Goal: Transaction & Acquisition: Purchase product/service

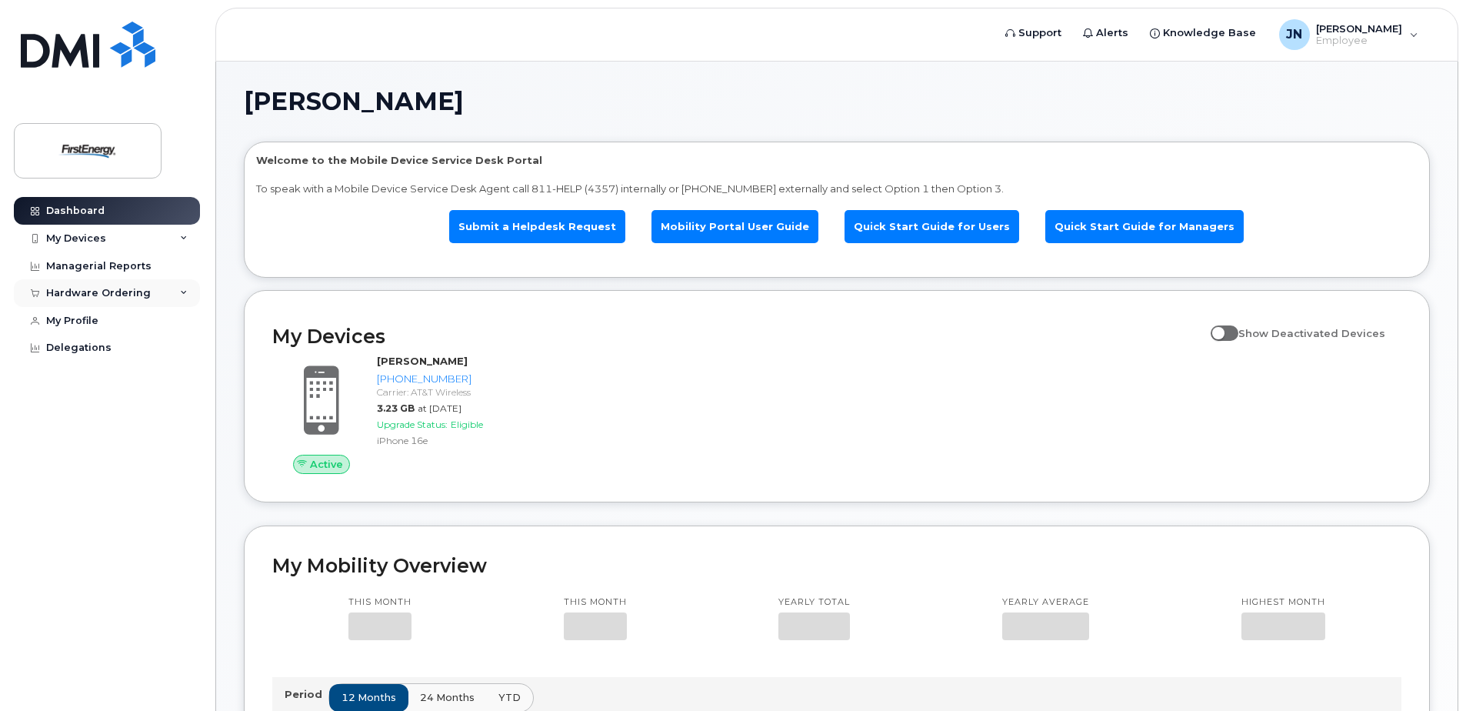
click at [108, 297] on div "Hardware Ordering" at bounding box center [98, 293] width 105 height 12
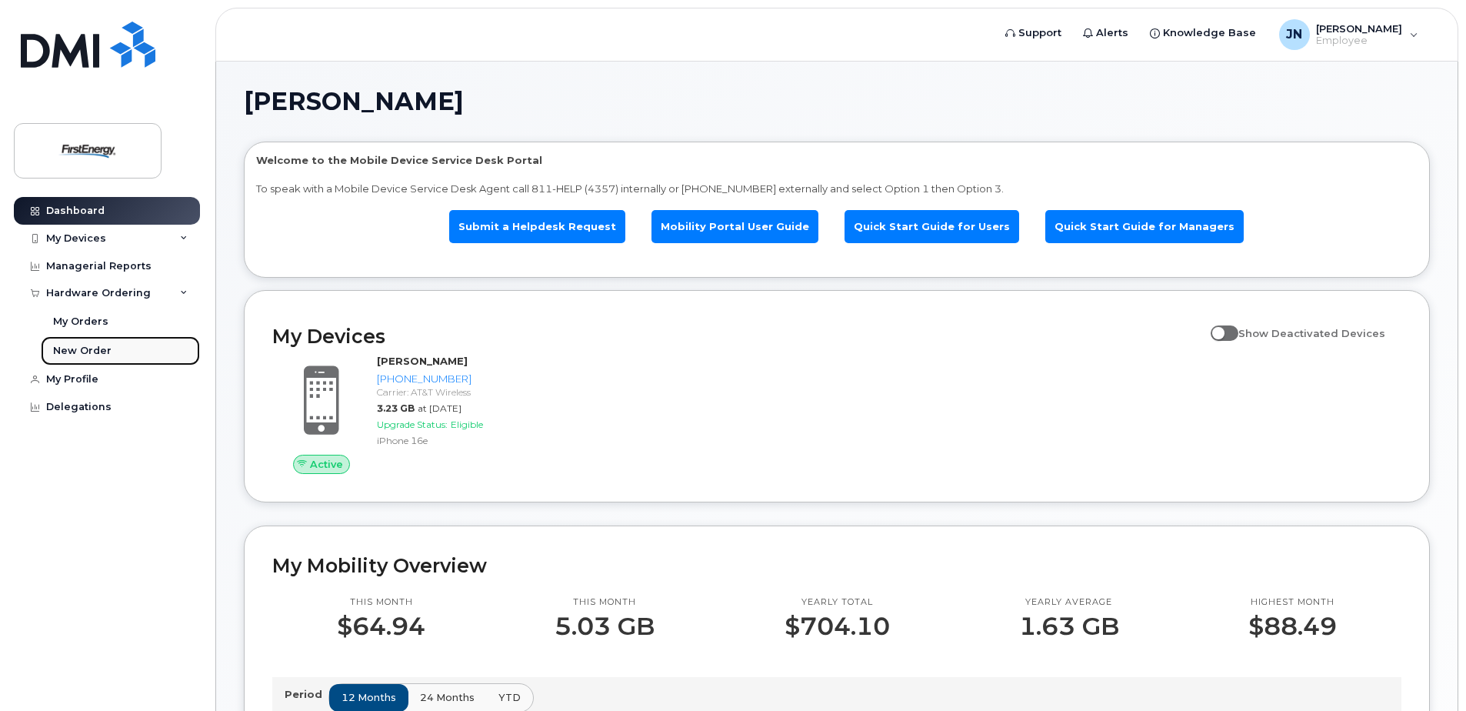
click at [92, 347] on div "New Order" at bounding box center [82, 351] width 58 height 14
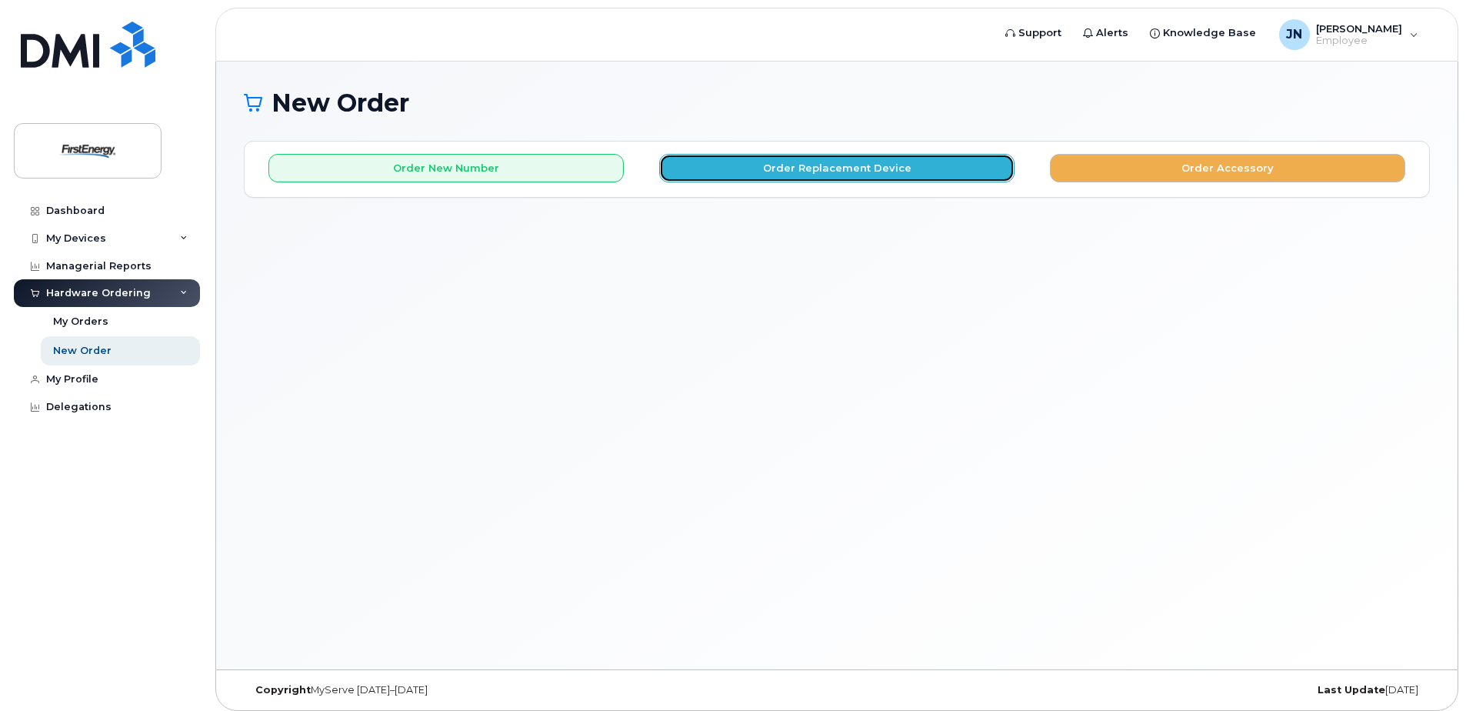
click at [733, 181] on button "Order Replacement Device" at bounding box center [836, 168] width 355 height 28
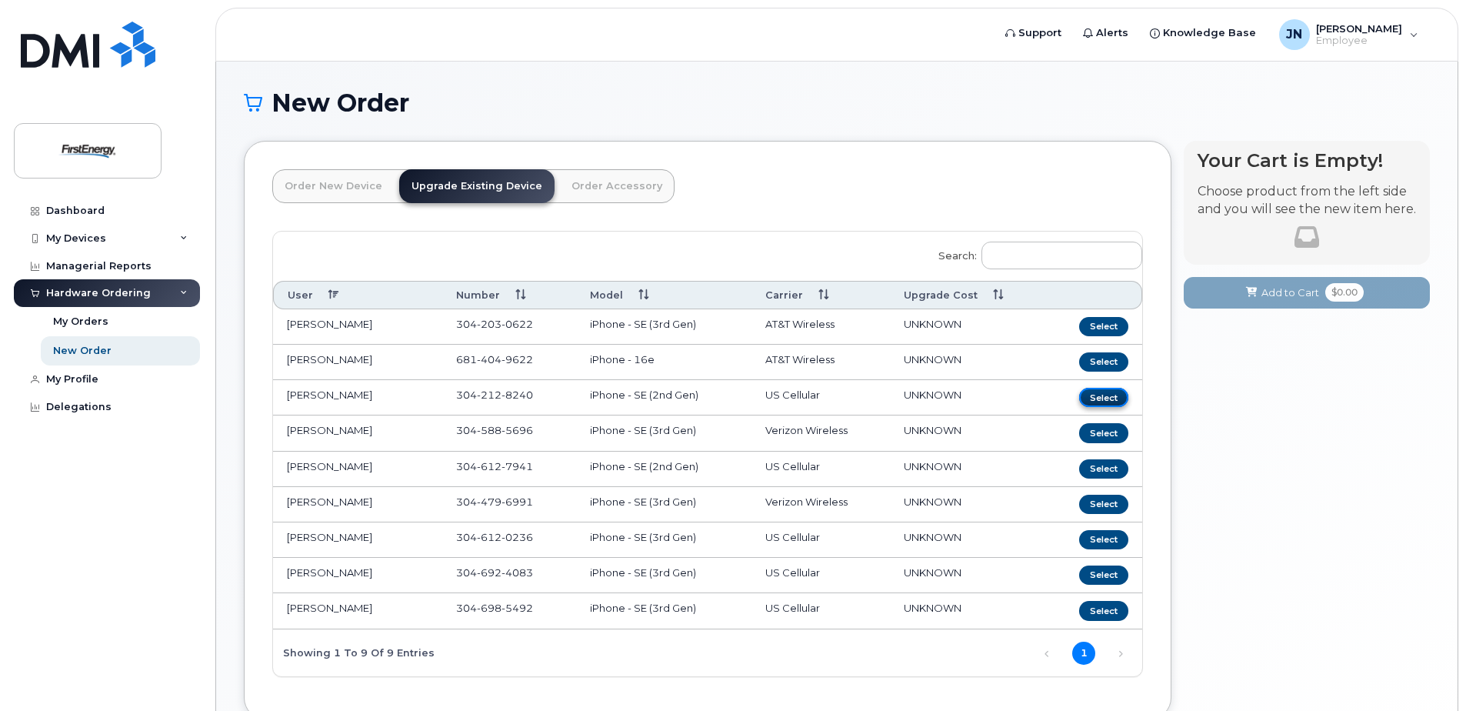
click at [1108, 399] on button "Select" at bounding box center [1103, 397] width 49 height 19
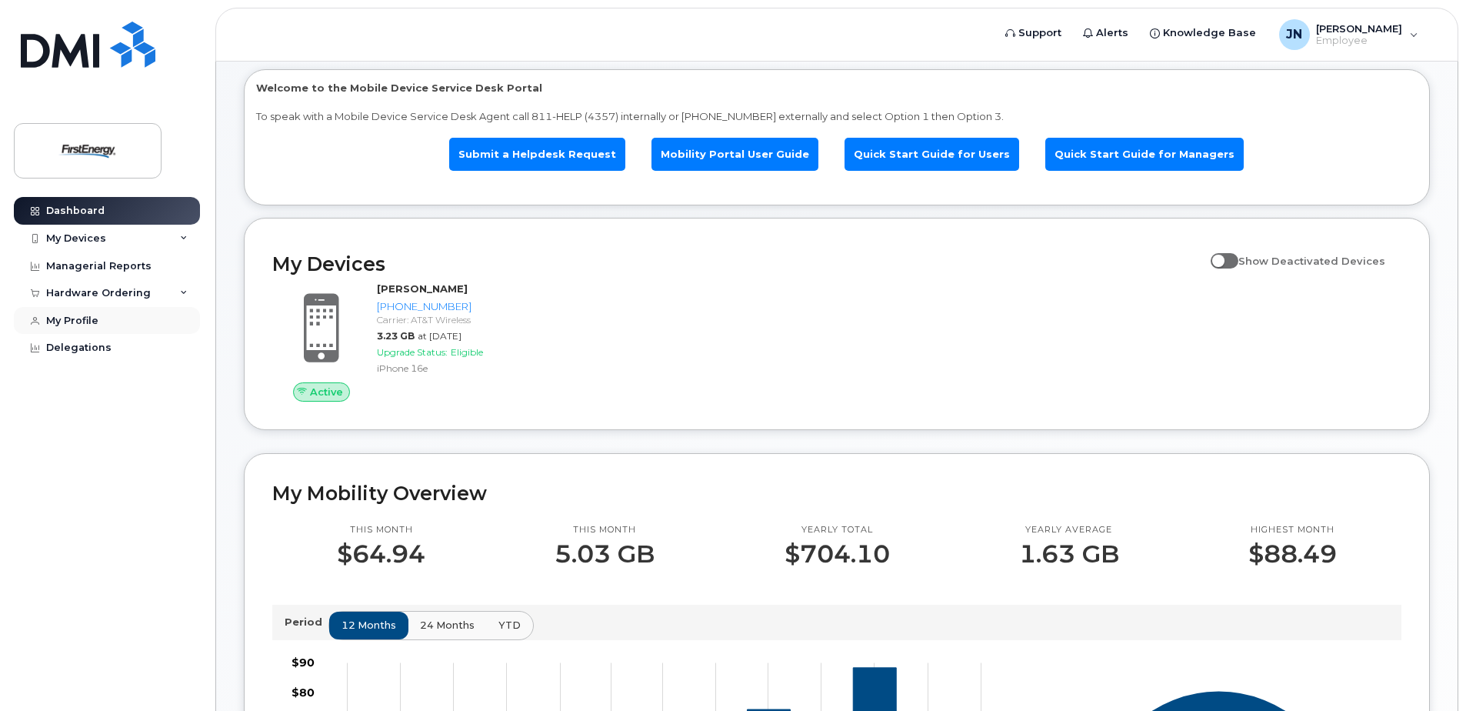
scroll to position [45, 0]
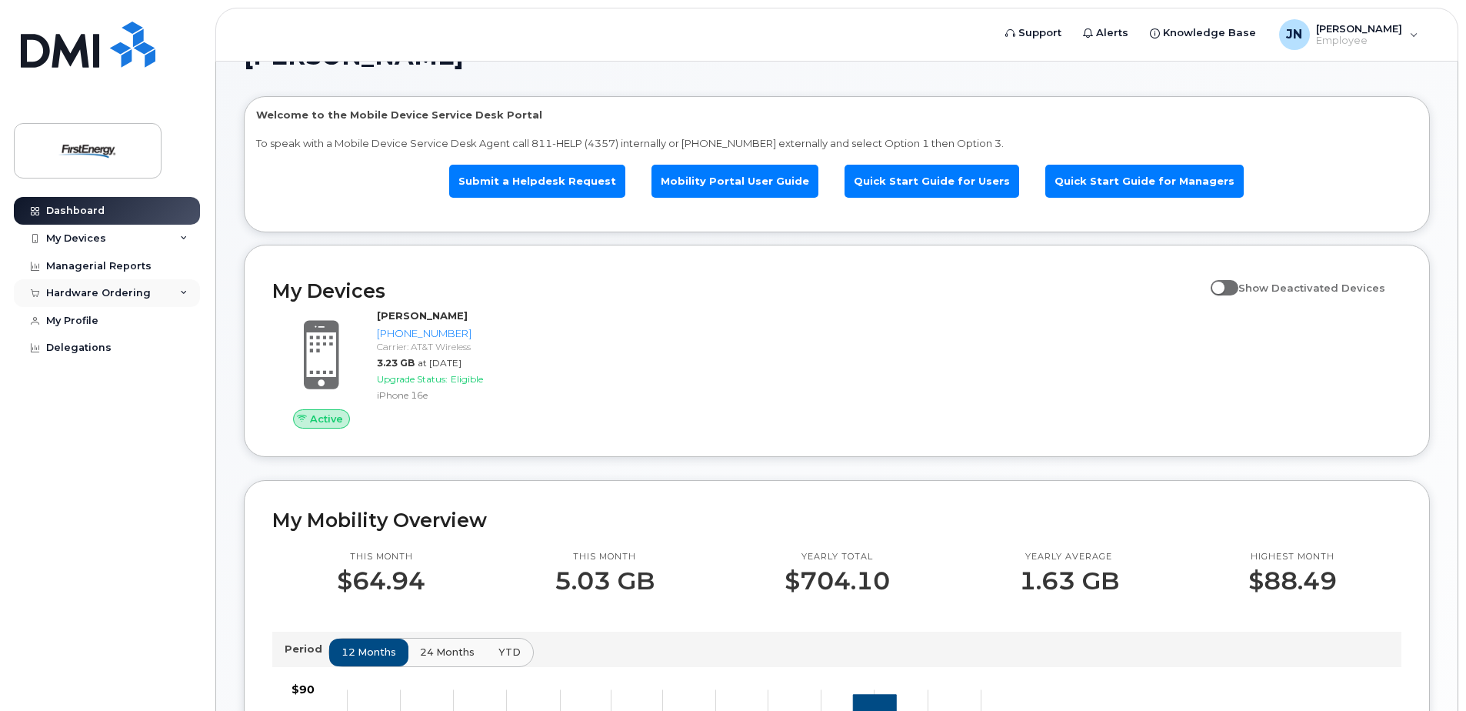
click at [138, 294] on div "Hardware Ordering" at bounding box center [98, 293] width 105 height 12
click at [82, 352] on div "New Order" at bounding box center [82, 351] width 58 height 14
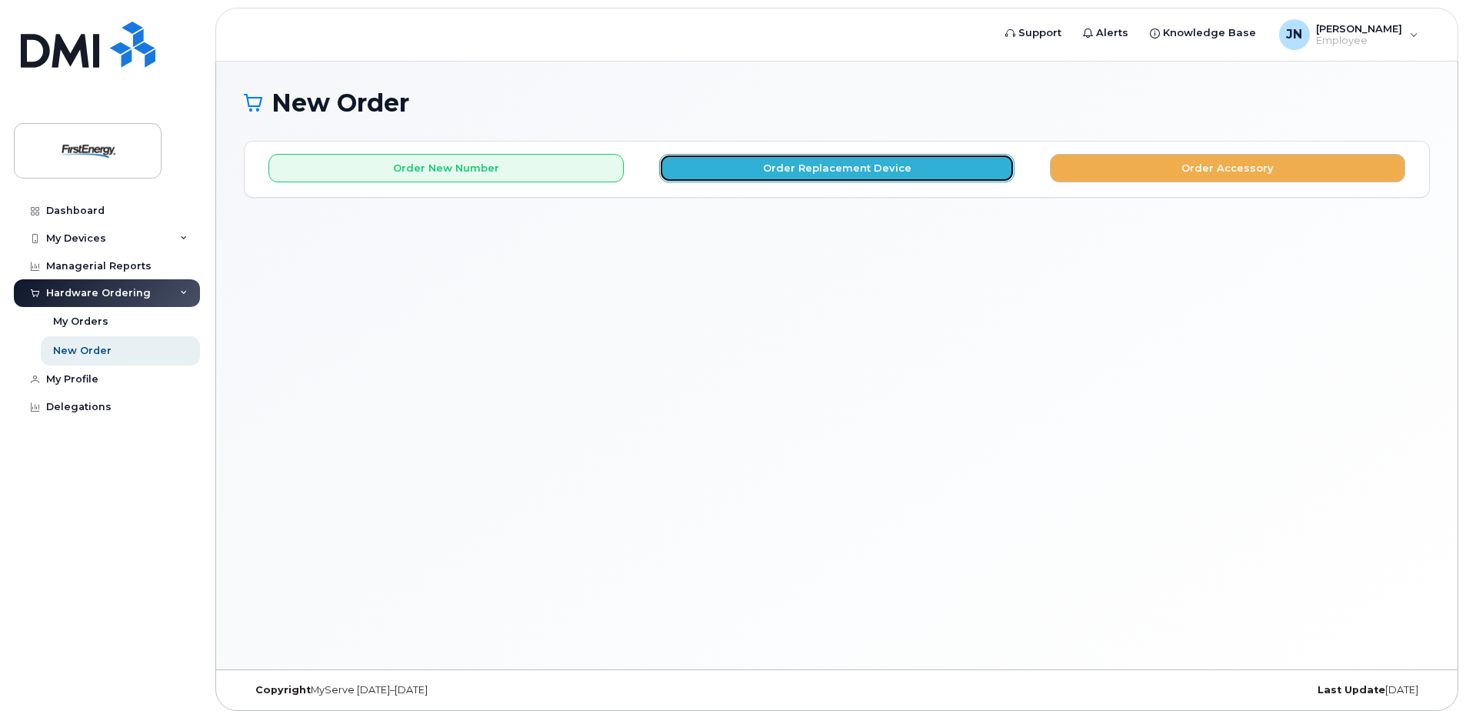
click at [724, 165] on button "Order Replacement Device" at bounding box center [836, 168] width 355 height 28
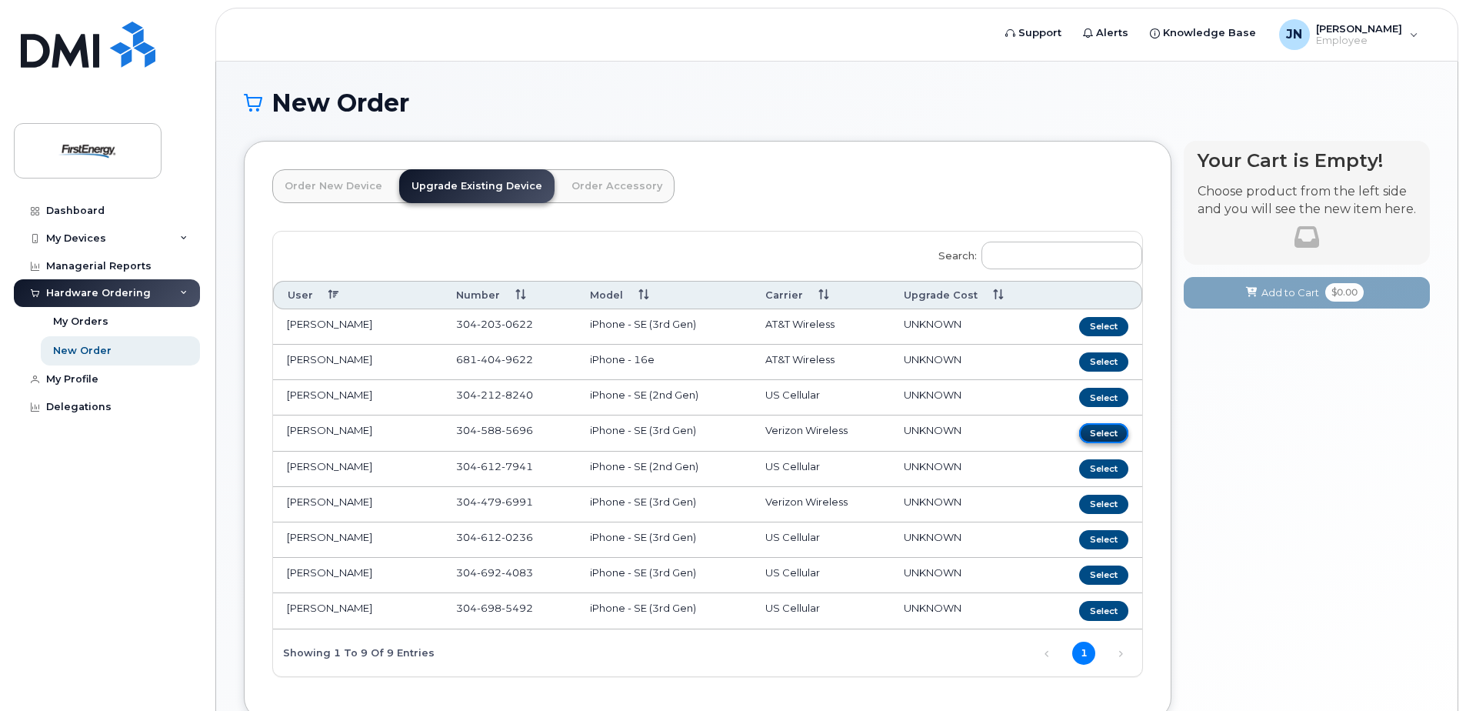
click at [1098, 432] on button "Select" at bounding box center [1103, 432] width 49 height 19
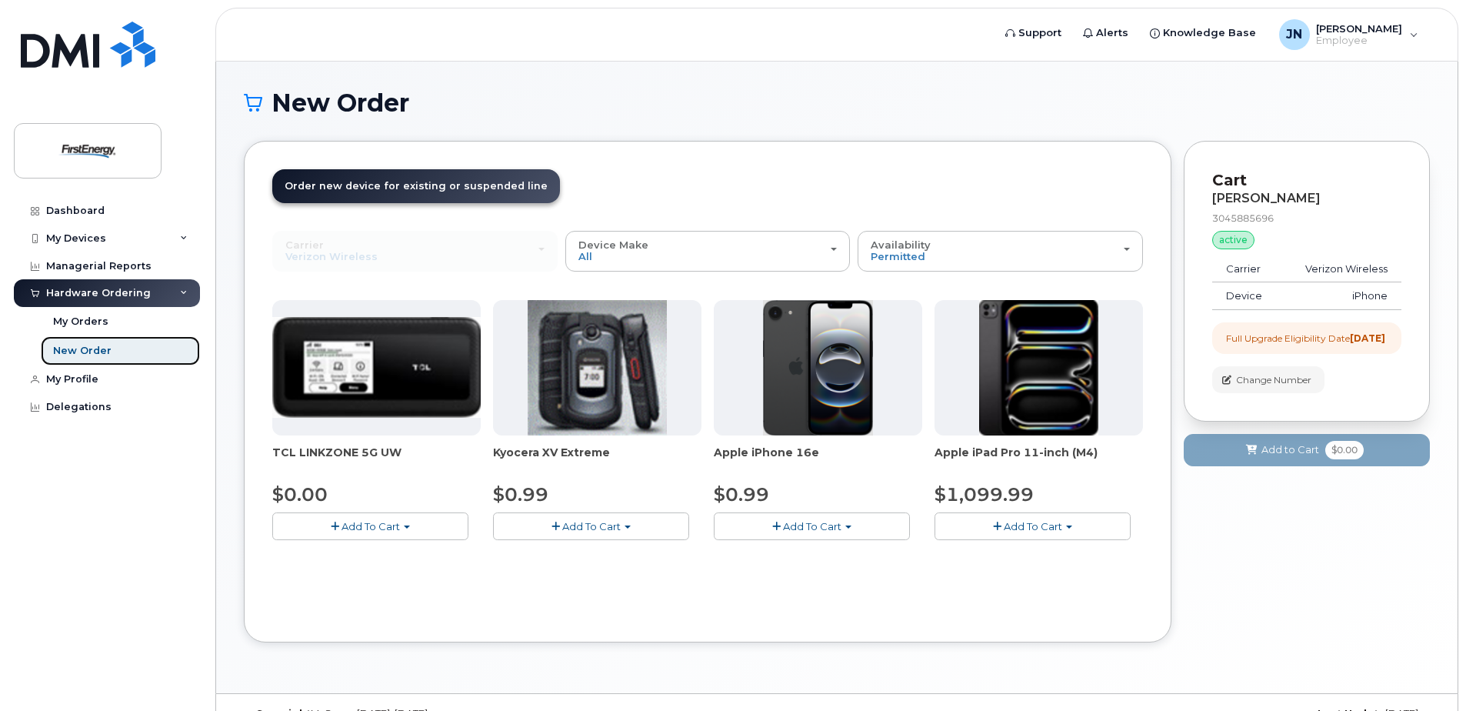
click at [83, 352] on div "New Order" at bounding box center [82, 351] width 58 height 14
click at [108, 322] on link "My Orders" at bounding box center [120, 321] width 159 height 29
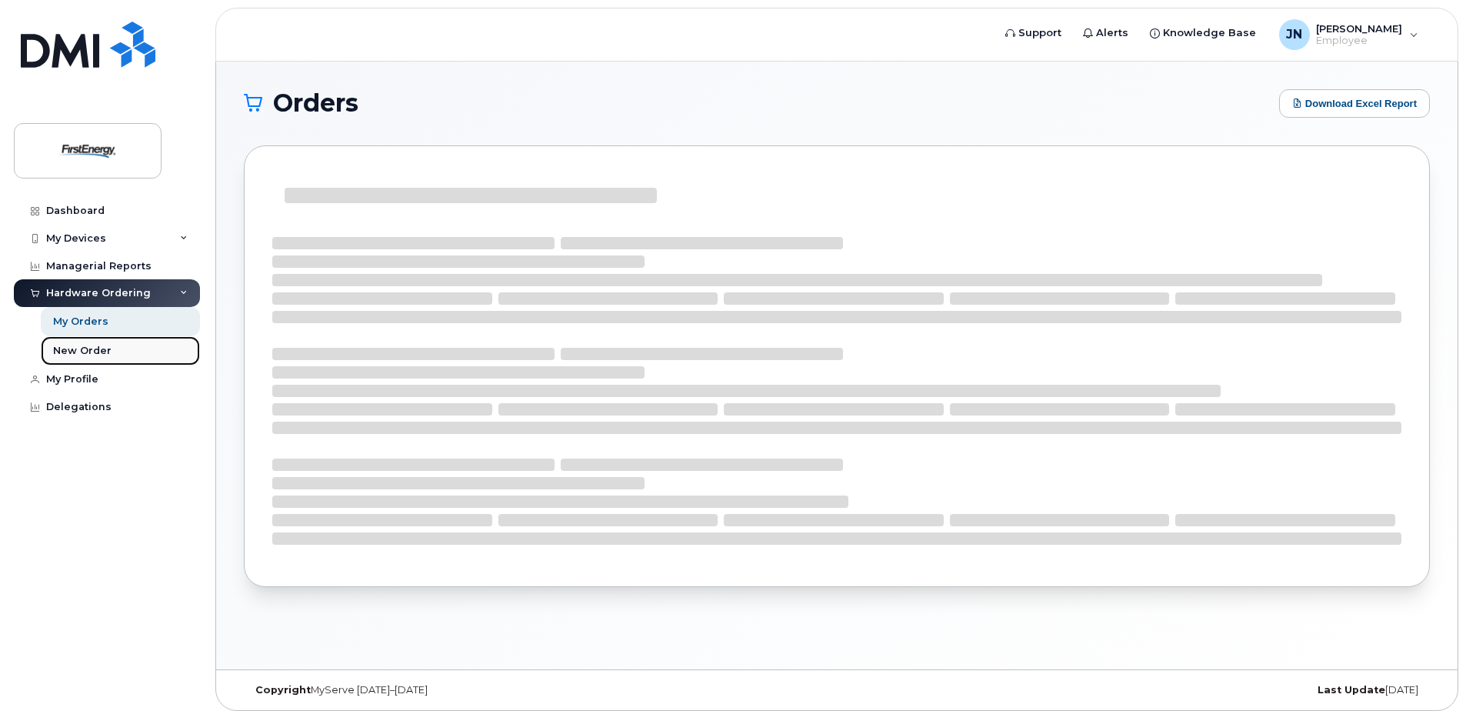
click at [80, 337] on link "New Order" at bounding box center [120, 350] width 159 height 29
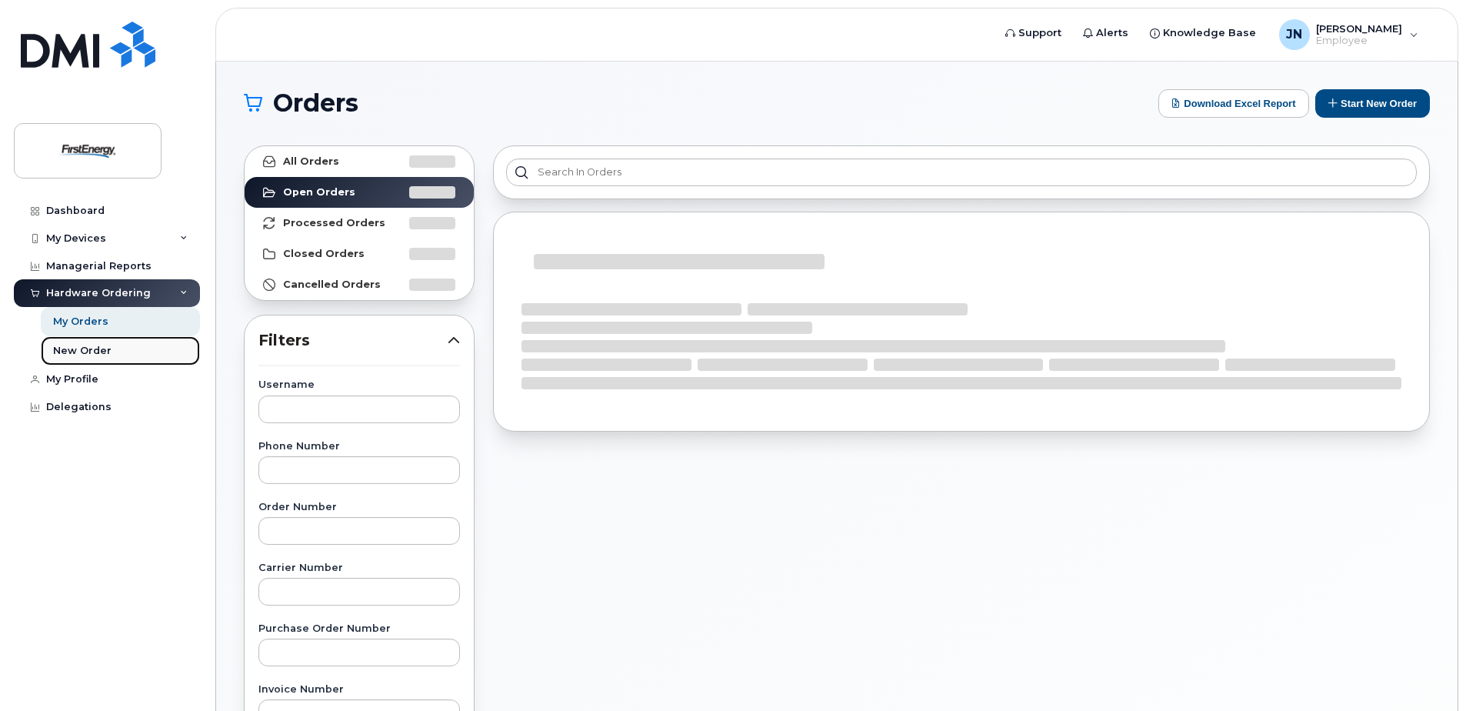
click at [78, 348] on div "New Order" at bounding box center [82, 351] width 58 height 14
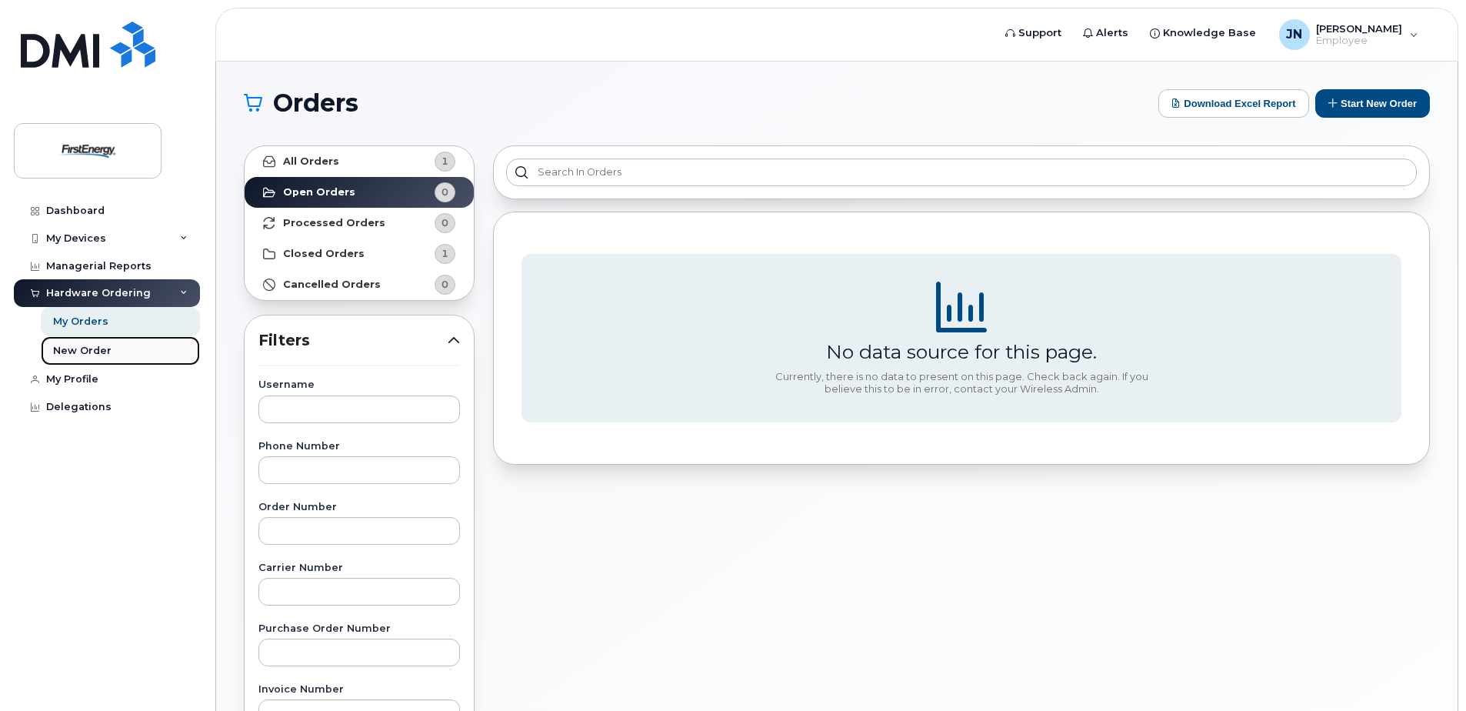
click at [91, 355] on div "New Order" at bounding box center [82, 351] width 58 height 14
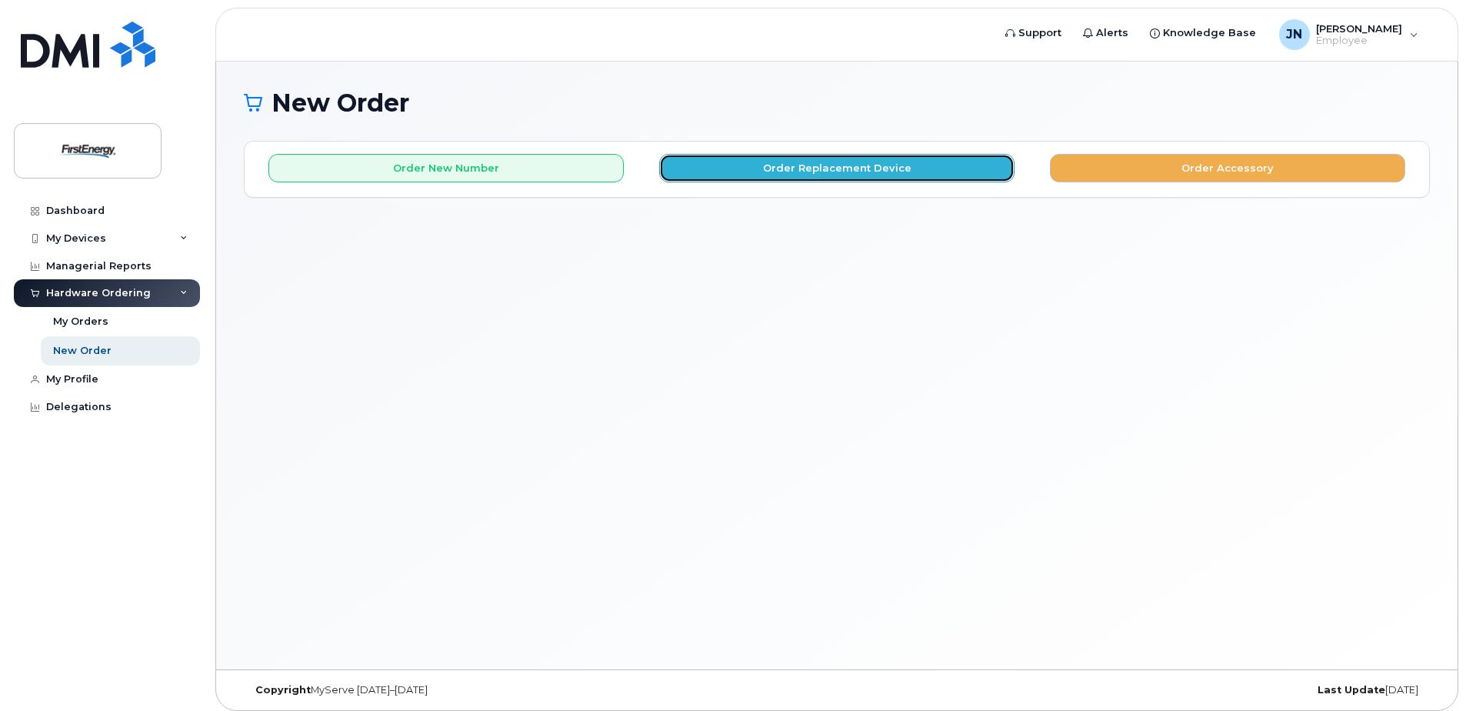
click at [886, 172] on button "Order Replacement Device" at bounding box center [836, 168] width 355 height 28
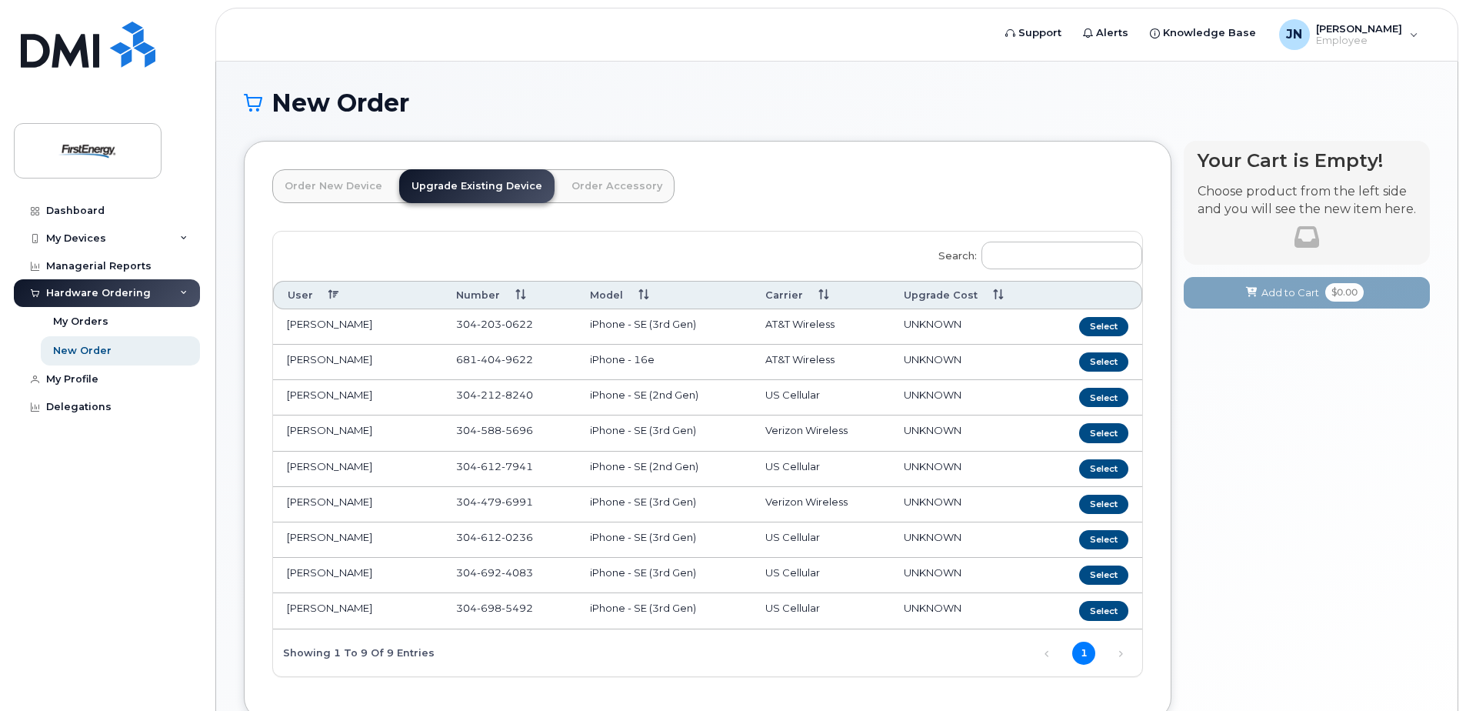
click at [599, 359] on td "iPhone - 16e" at bounding box center [663, 362] width 175 height 35
click at [1093, 396] on button "Select" at bounding box center [1103, 397] width 49 height 19
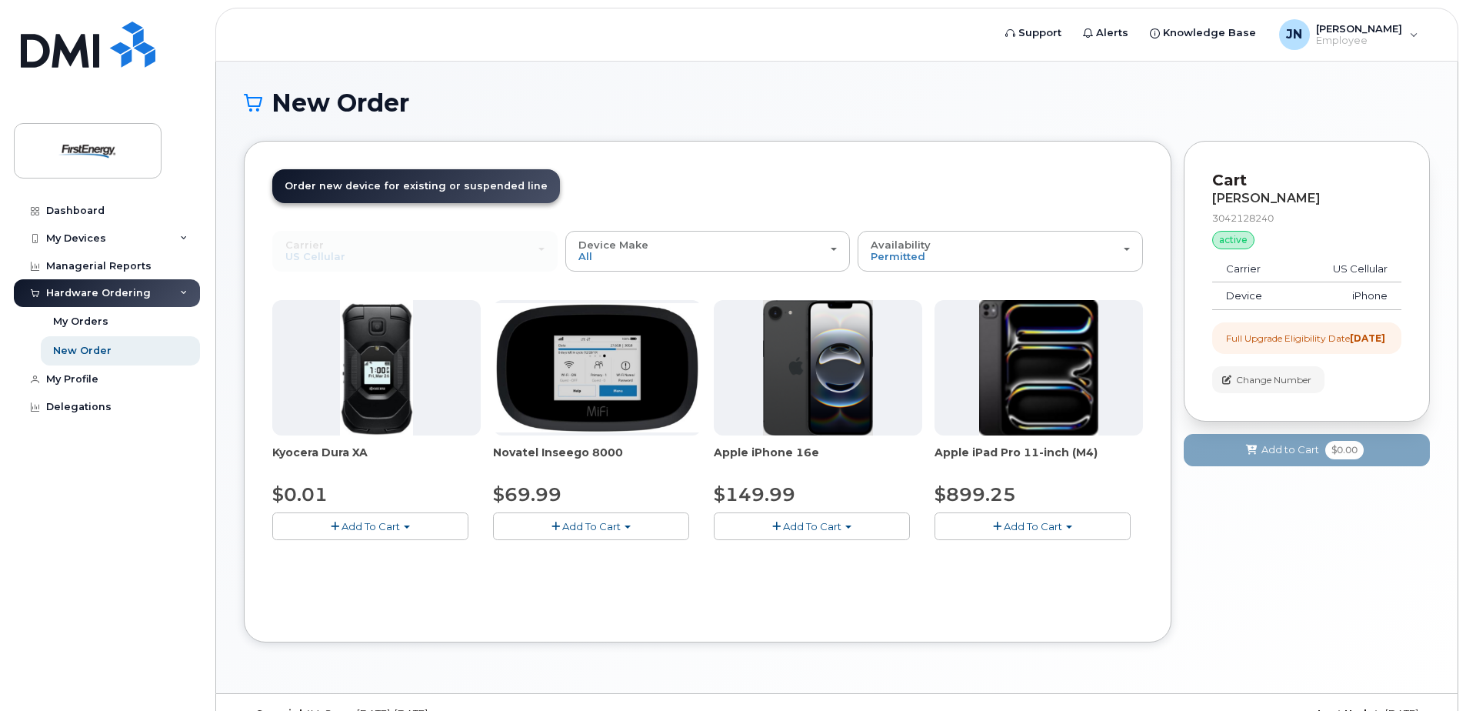
click at [816, 461] on span "Apple iPhone 16e" at bounding box center [818, 460] width 209 height 31
drag, startPoint x: 817, startPoint y: 460, endPoint x: 714, endPoint y: 456, distance: 103.2
click at [714, 456] on span "Apple iPhone 16e" at bounding box center [818, 460] width 209 height 31
copy span "Apple iPhone 16e"
click at [80, 363] on link "New Order" at bounding box center [120, 350] width 159 height 29
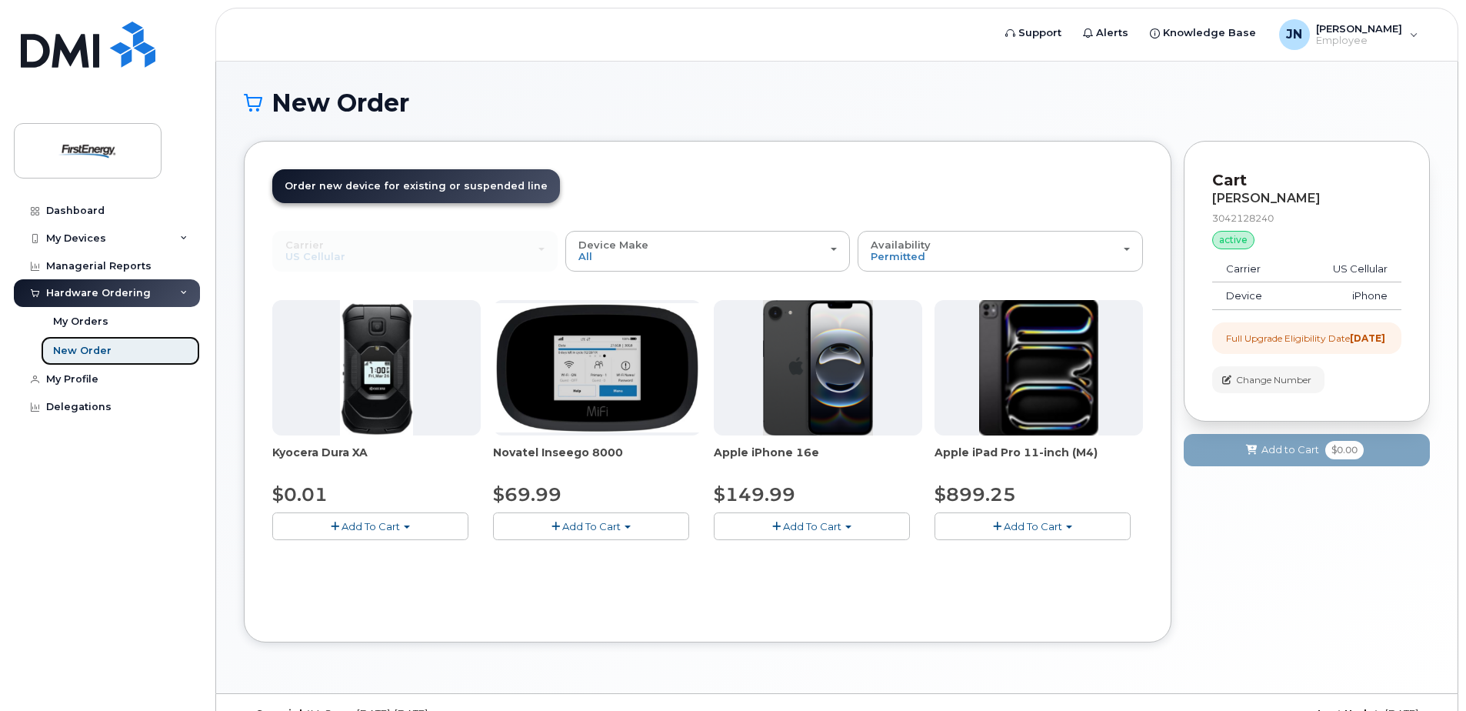
click at [82, 349] on div "New Order" at bounding box center [82, 351] width 58 height 14
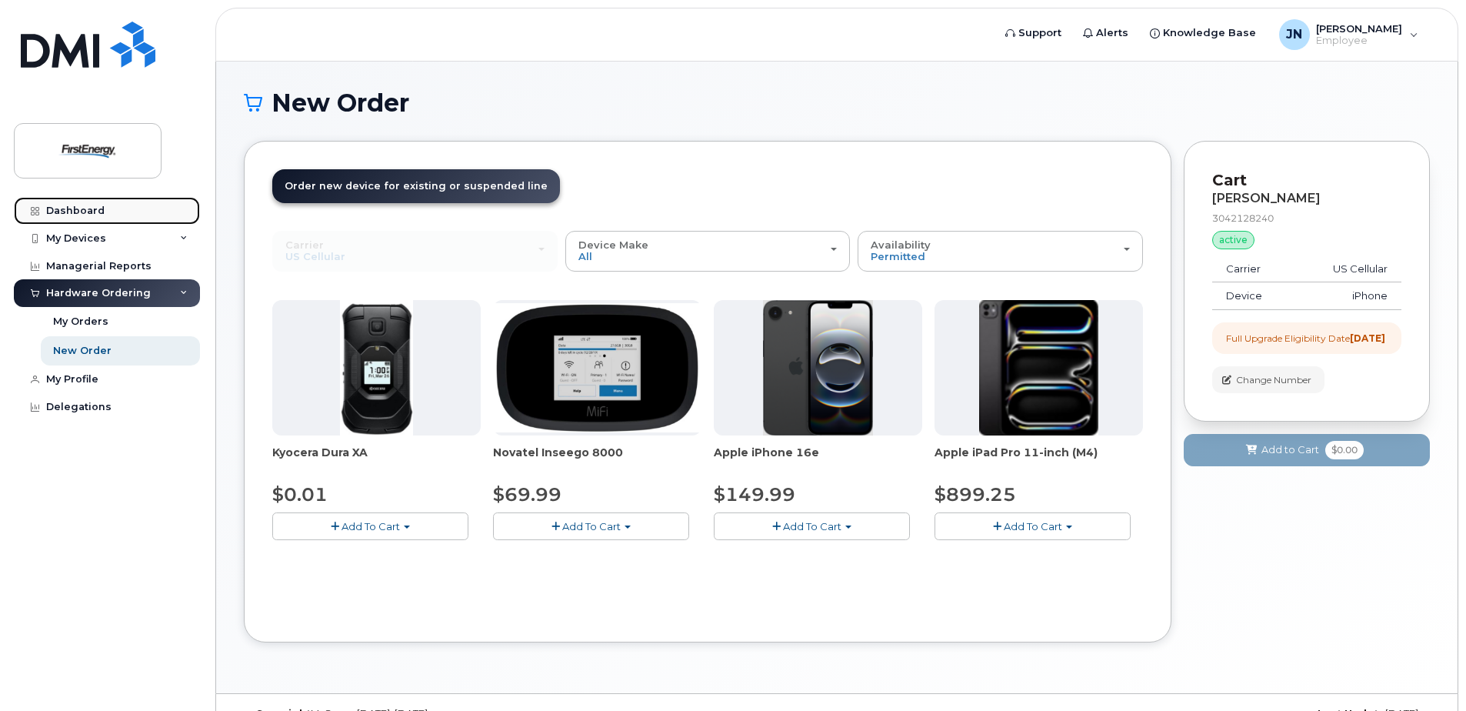
click at [79, 209] on div "Dashboard" at bounding box center [75, 211] width 58 height 12
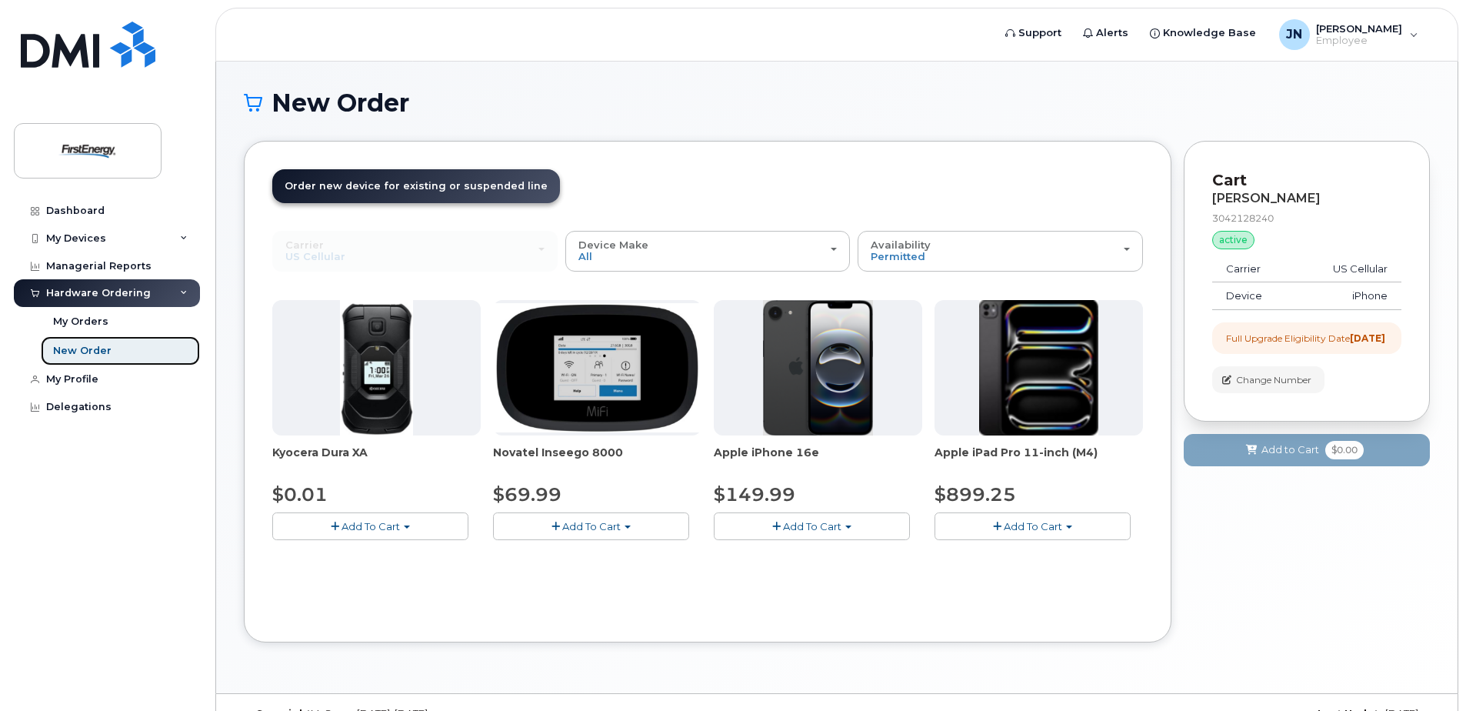
click at [100, 352] on div "New Order" at bounding box center [82, 351] width 58 height 14
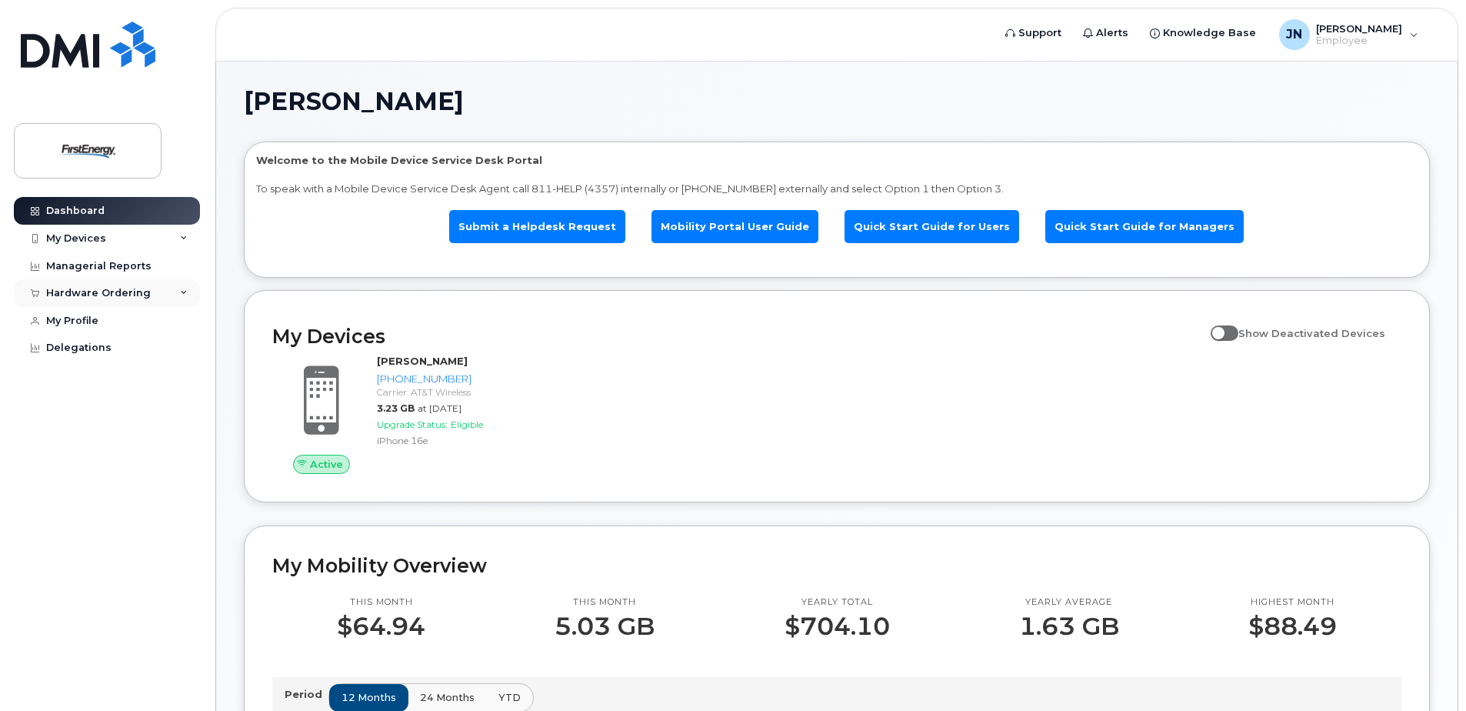
click at [129, 295] on div "Hardware Ordering" at bounding box center [98, 293] width 105 height 12
click at [109, 349] on link "New Order" at bounding box center [120, 350] width 159 height 29
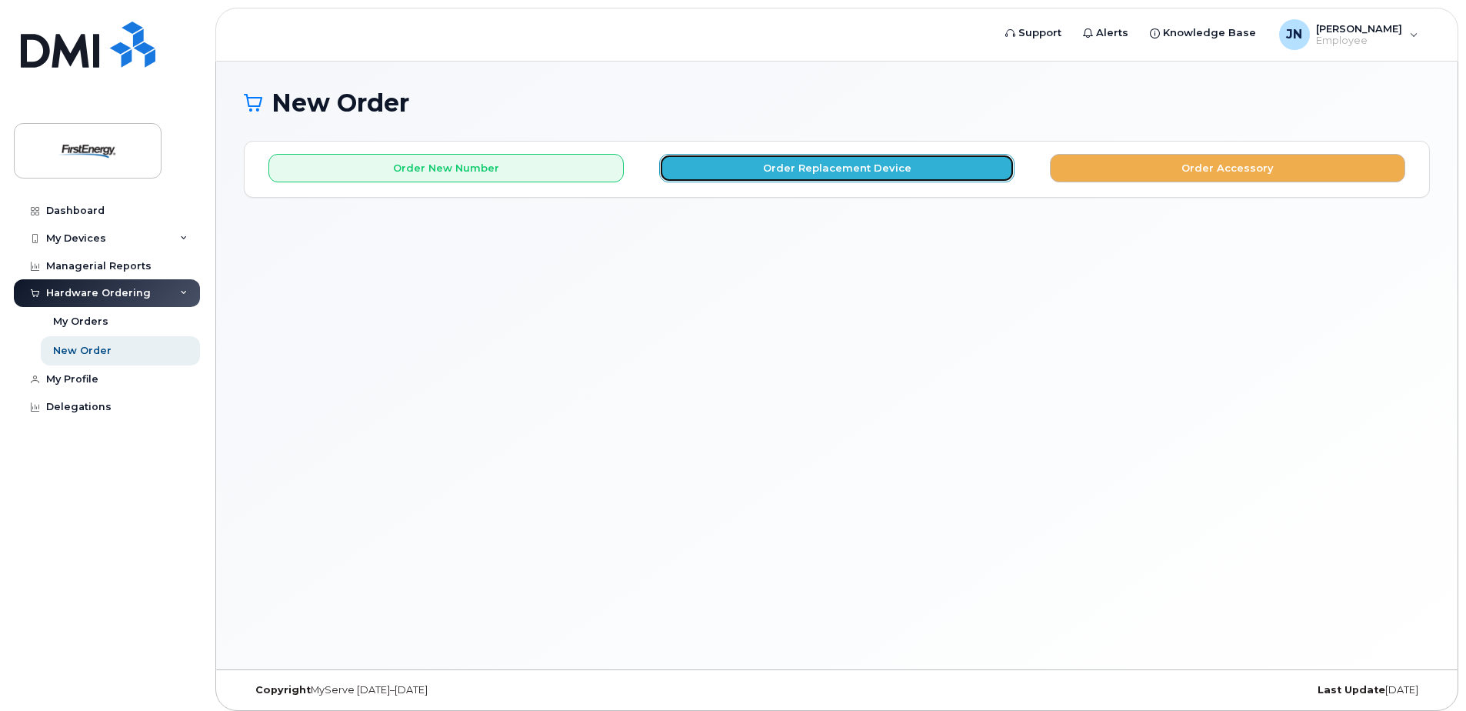
click at [826, 172] on button "Order Replacement Device" at bounding box center [836, 168] width 355 height 28
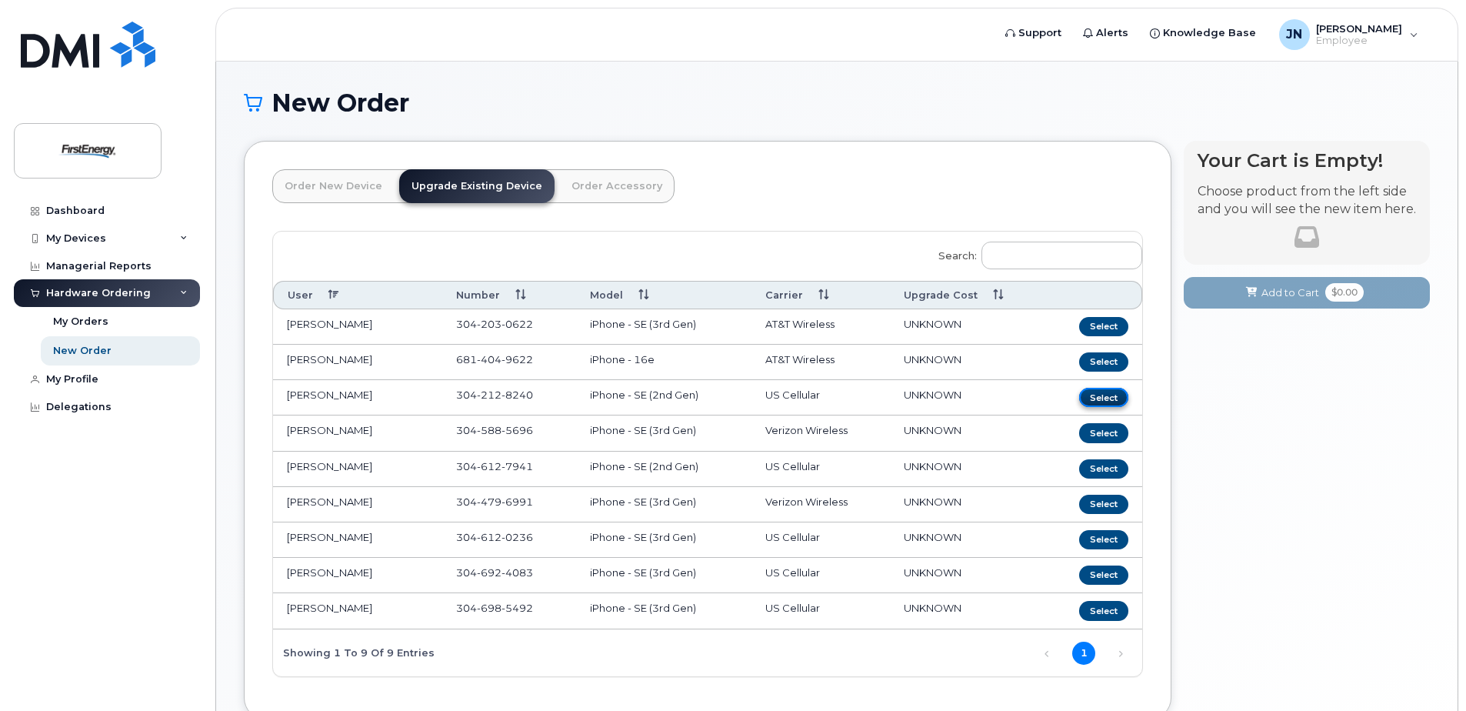
click at [1109, 402] on button "Select" at bounding box center [1103, 397] width 49 height 19
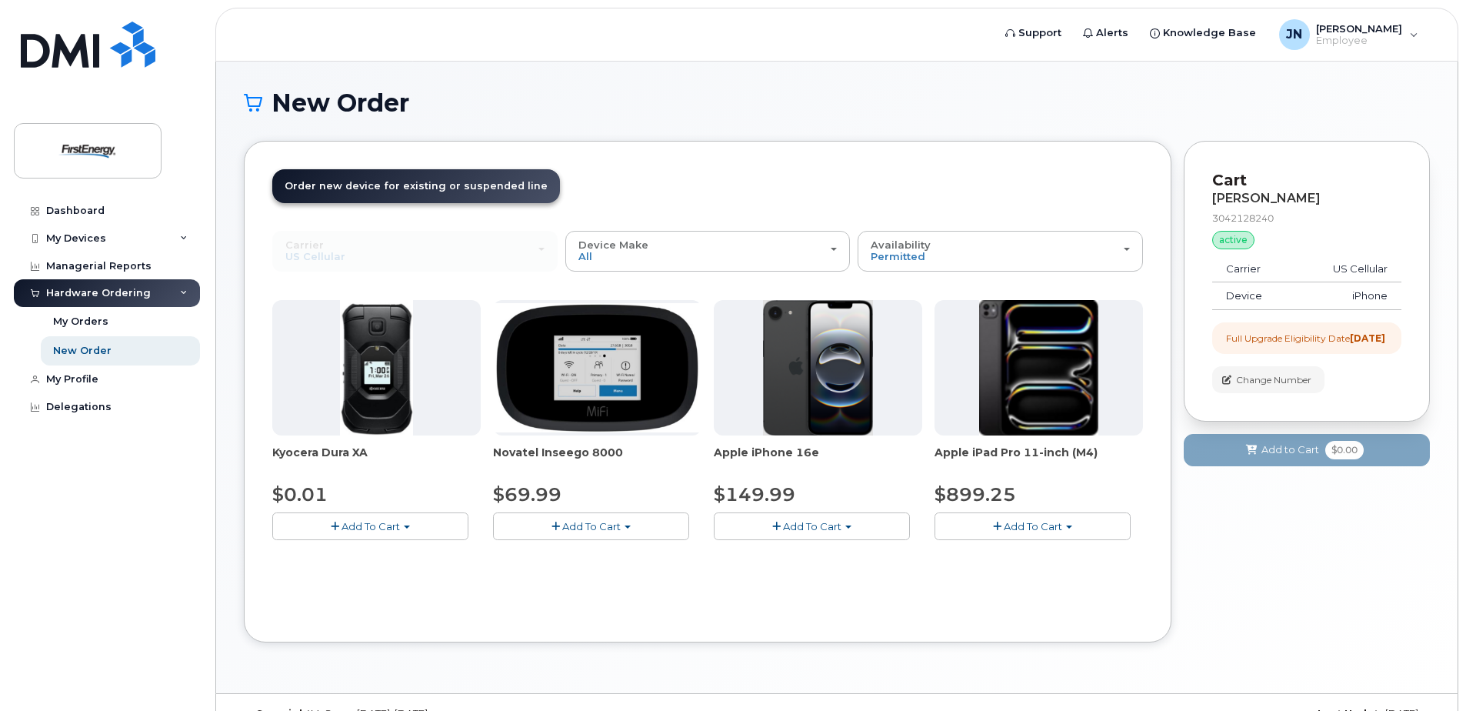
click at [812, 528] on span "Add To Cart" at bounding box center [812, 526] width 58 height 12
click at [793, 560] on link "$149.99 - 2 Year Upgrade" at bounding box center [799, 555] width 162 height 19
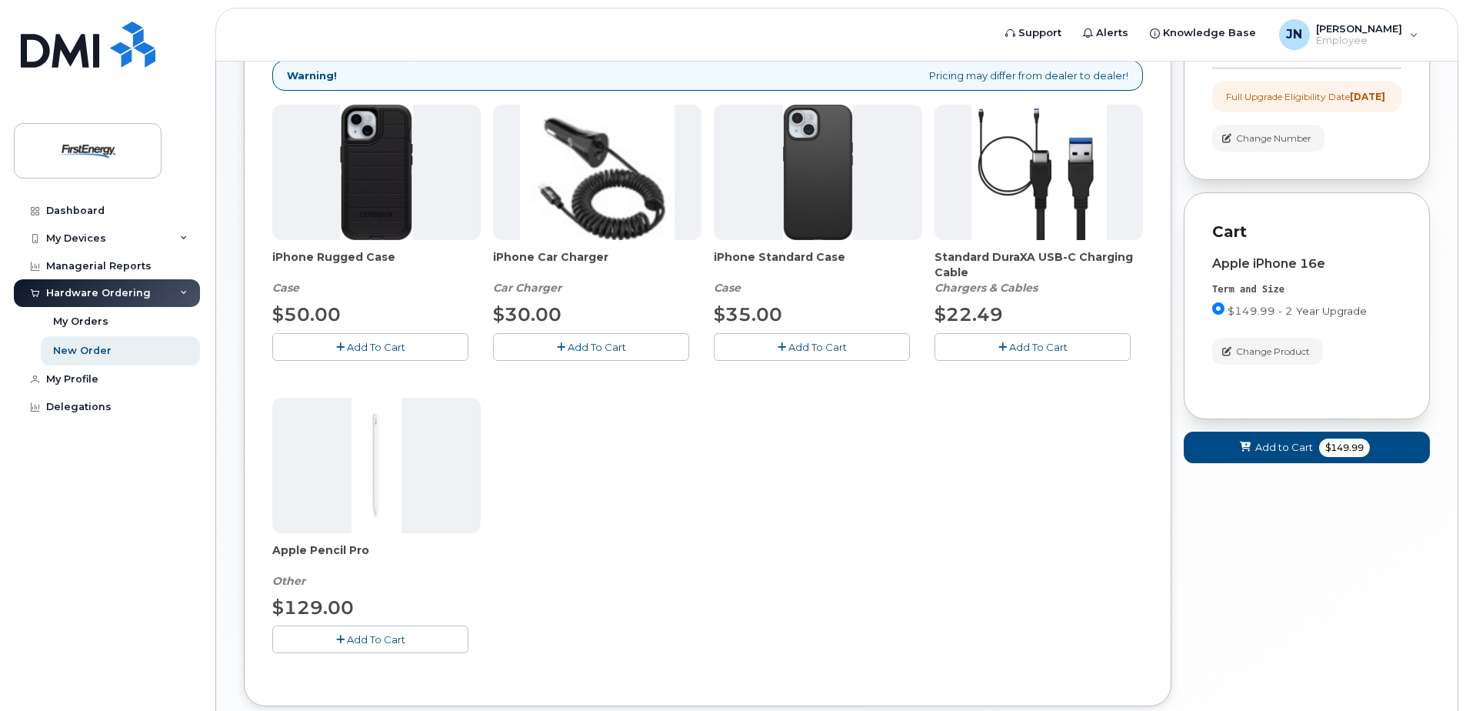
scroll to position [106, 0]
